Goal: Check status: Check status

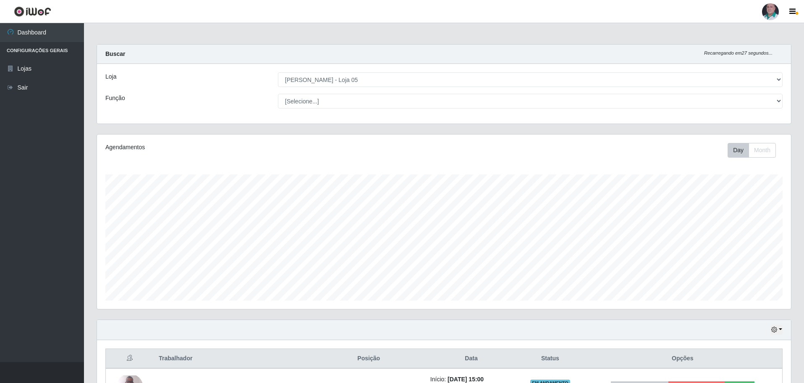
select select "252"
click at [772, 10] on div at bounding box center [770, 11] width 17 height 17
click at [660, 69] on div "Loja [Selecione...] Mar Vermelho - Loja 05 Função [Selecione...] ASG ASG + ASG …" at bounding box center [444, 94] width 694 height 60
click at [776, 331] on icon "button" at bounding box center [774, 329] width 6 height 6
click at [738, 298] on button "1 Semana" at bounding box center [749, 298] width 66 height 18
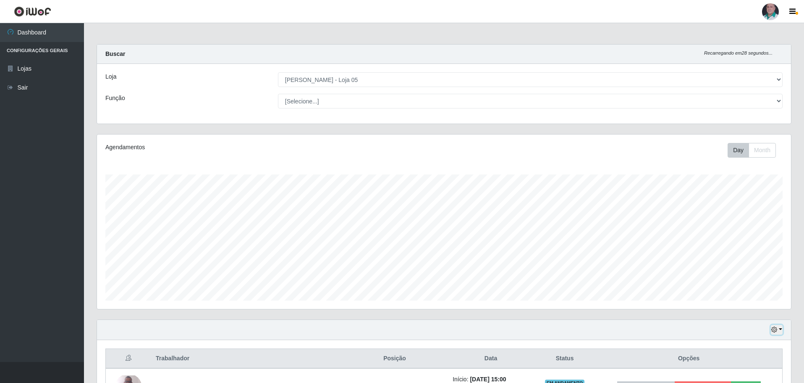
click at [776, 329] on icon "button" at bounding box center [774, 329] width 6 height 6
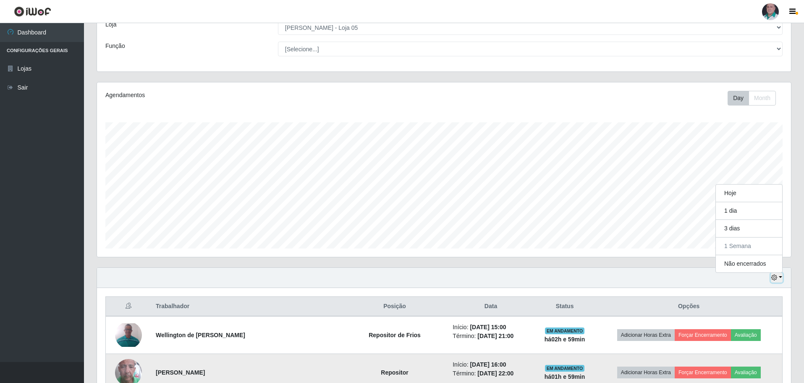
scroll to position [126, 0]
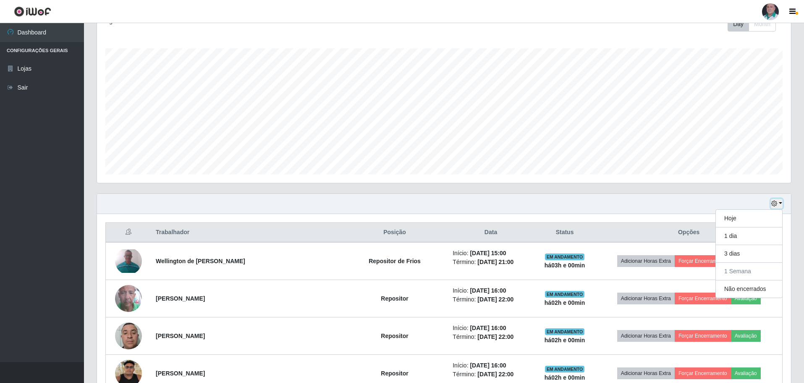
click at [781, 204] on button "button" at bounding box center [777, 204] width 12 height 10
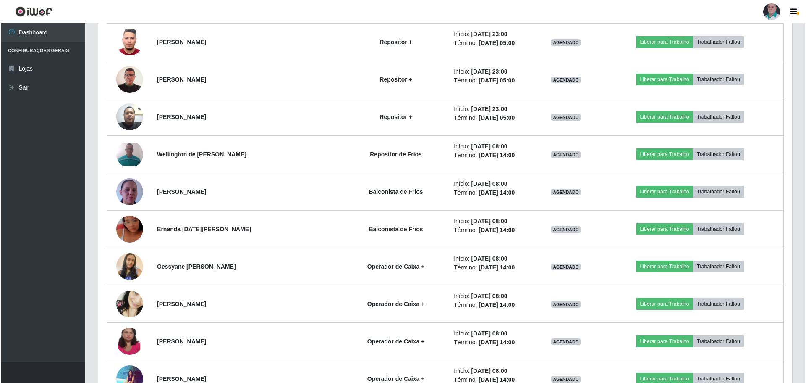
scroll to position [1302, 0]
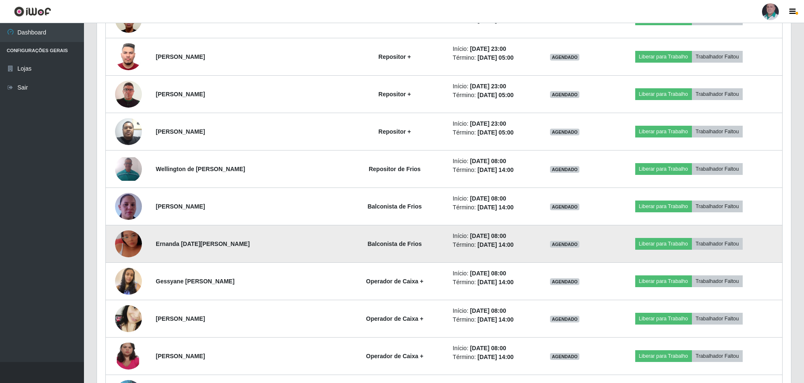
click at [136, 244] on img at bounding box center [128, 244] width 27 height 48
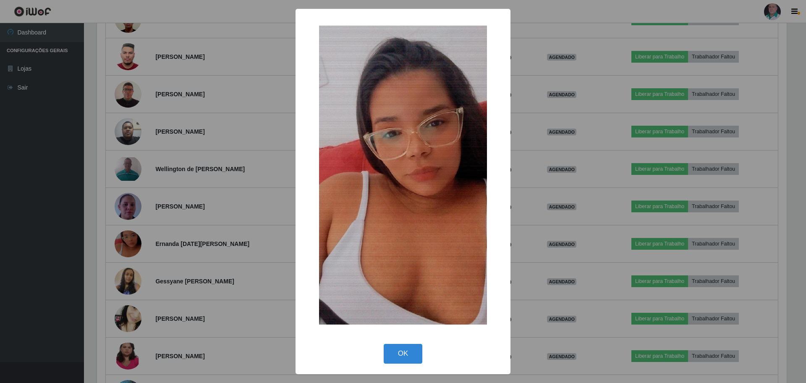
click at [604, 191] on div "× OK Cancel" at bounding box center [403, 191] width 806 height 383
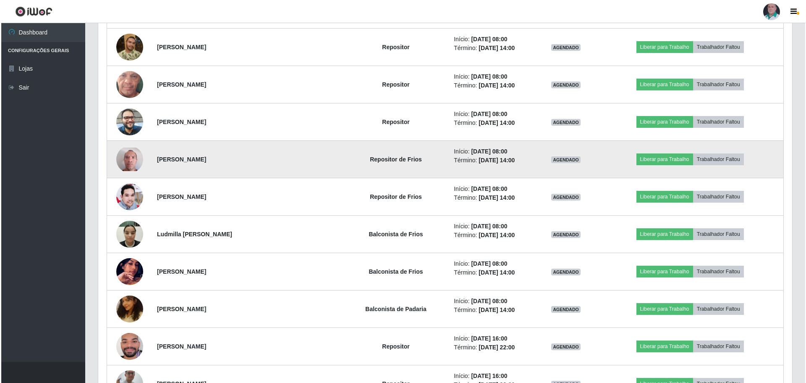
scroll to position [4284, 0]
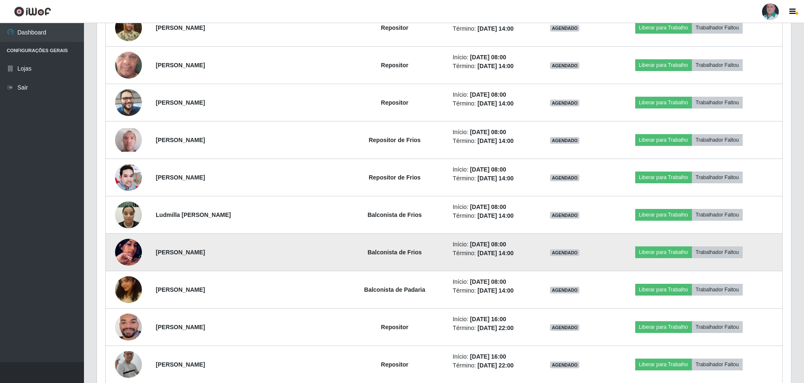
click at [136, 249] on img at bounding box center [128, 252] width 27 height 48
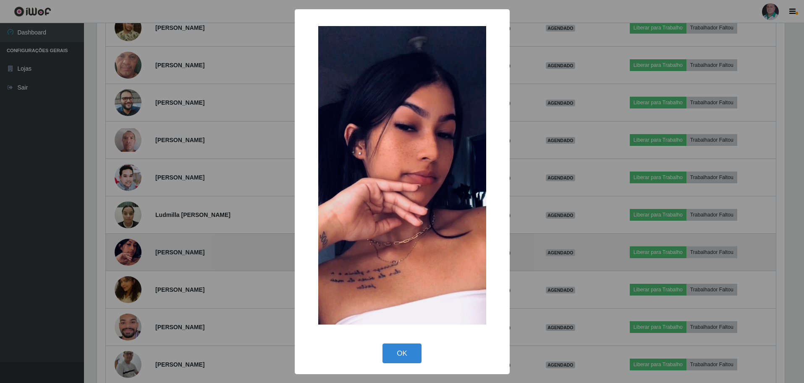
scroll to position [174, 690]
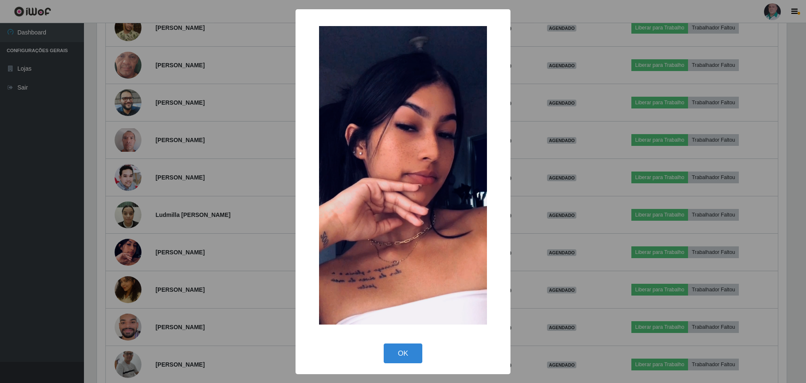
click at [588, 196] on div "× OK Cancel" at bounding box center [403, 191] width 806 height 383
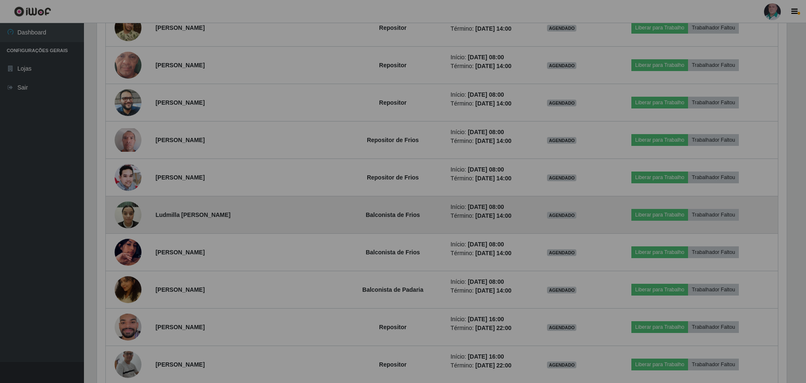
scroll to position [174, 694]
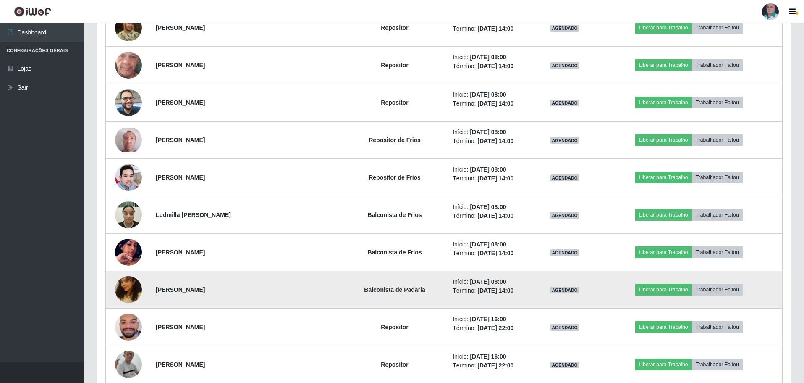
click at [137, 286] on img at bounding box center [128, 289] width 27 height 48
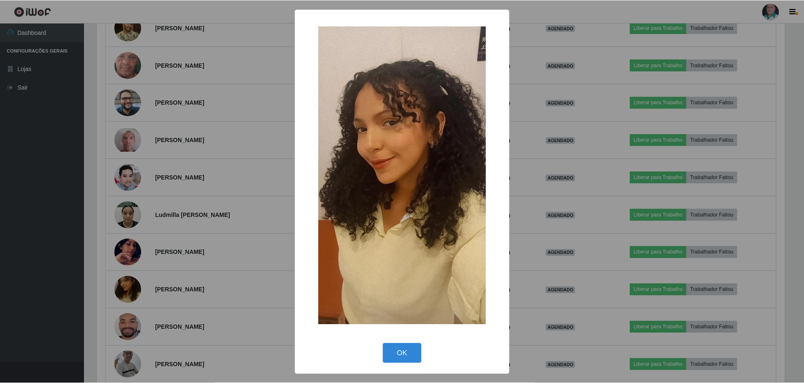
scroll to position [174, 690]
click at [577, 198] on div "× OK Cancel" at bounding box center [403, 191] width 806 height 383
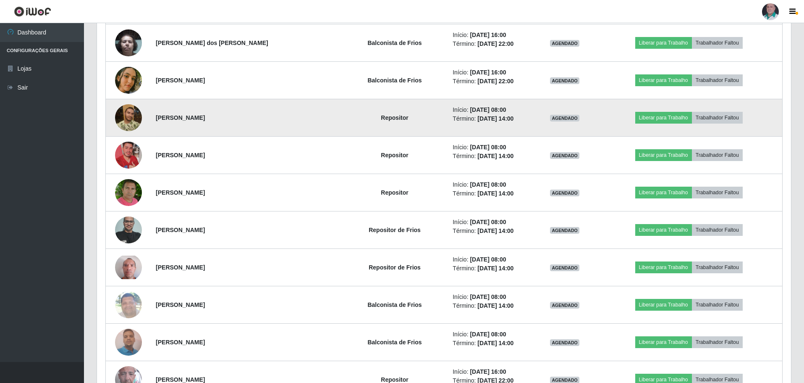
scroll to position [4829, 0]
